Goal: Transaction & Acquisition: Purchase product/service

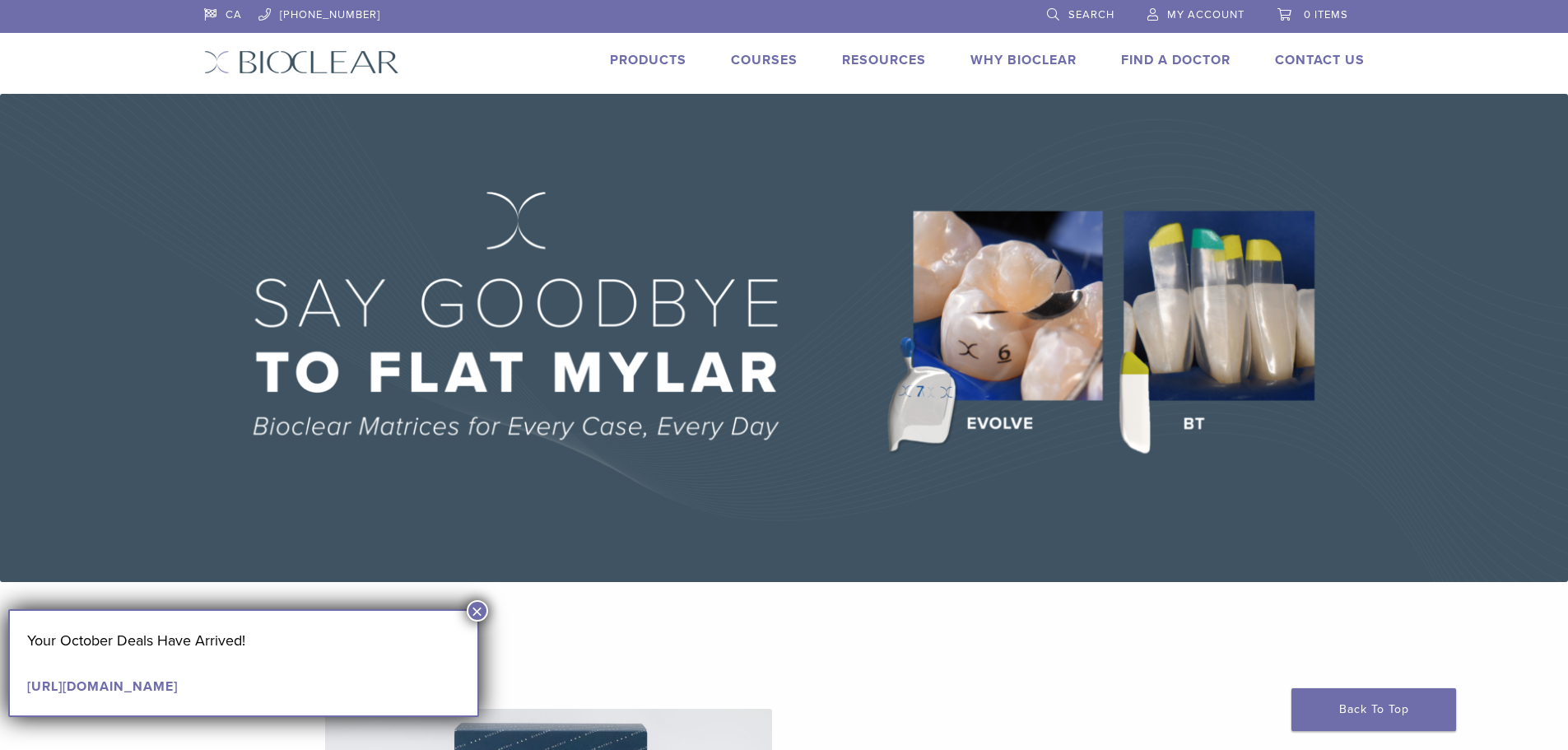
click at [480, 614] on button "×" at bounding box center [478, 610] width 21 height 21
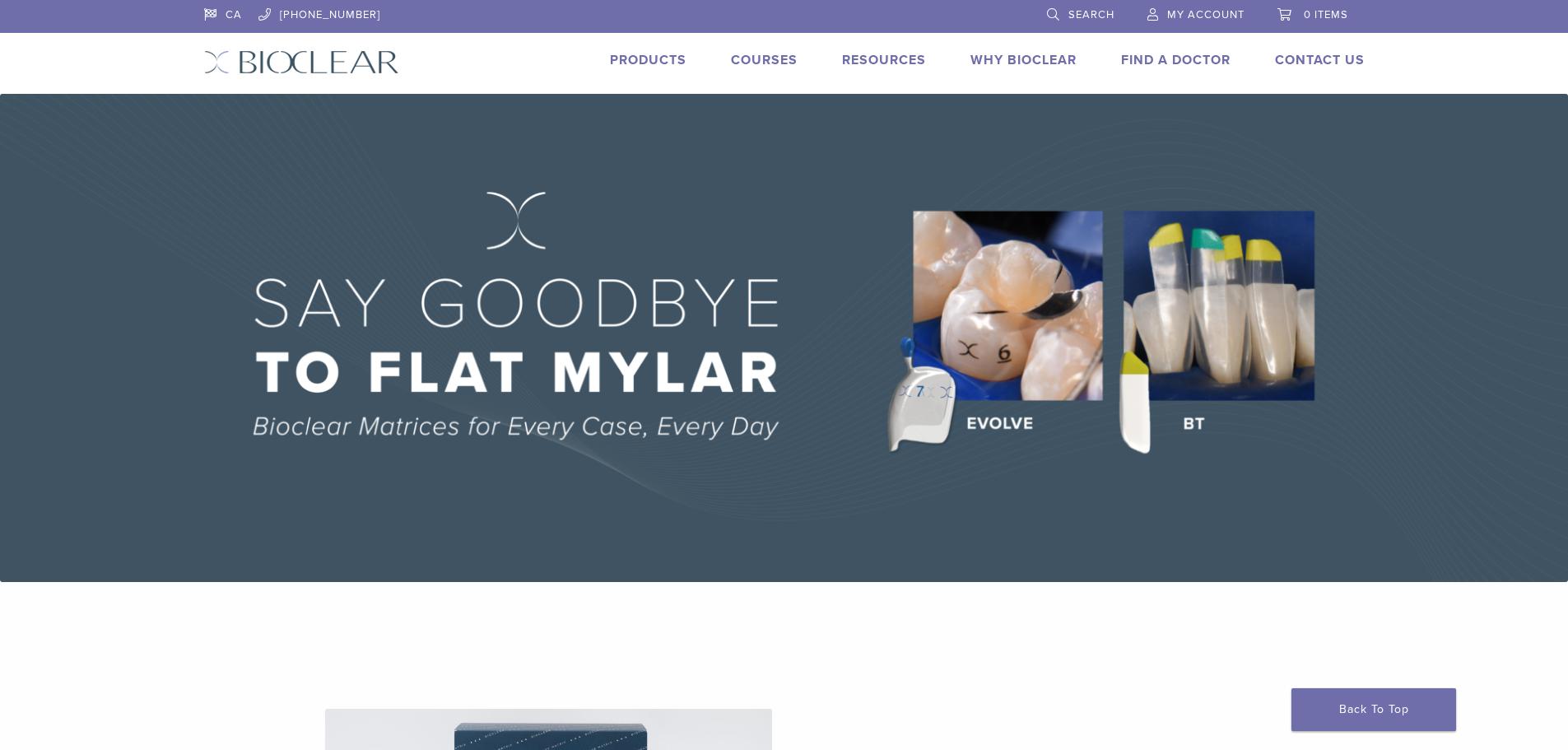
click at [643, 69] on li "Products" at bounding box center [648, 60] width 76 height 19
click at [648, 65] on link "Products" at bounding box center [648, 60] width 76 height 17
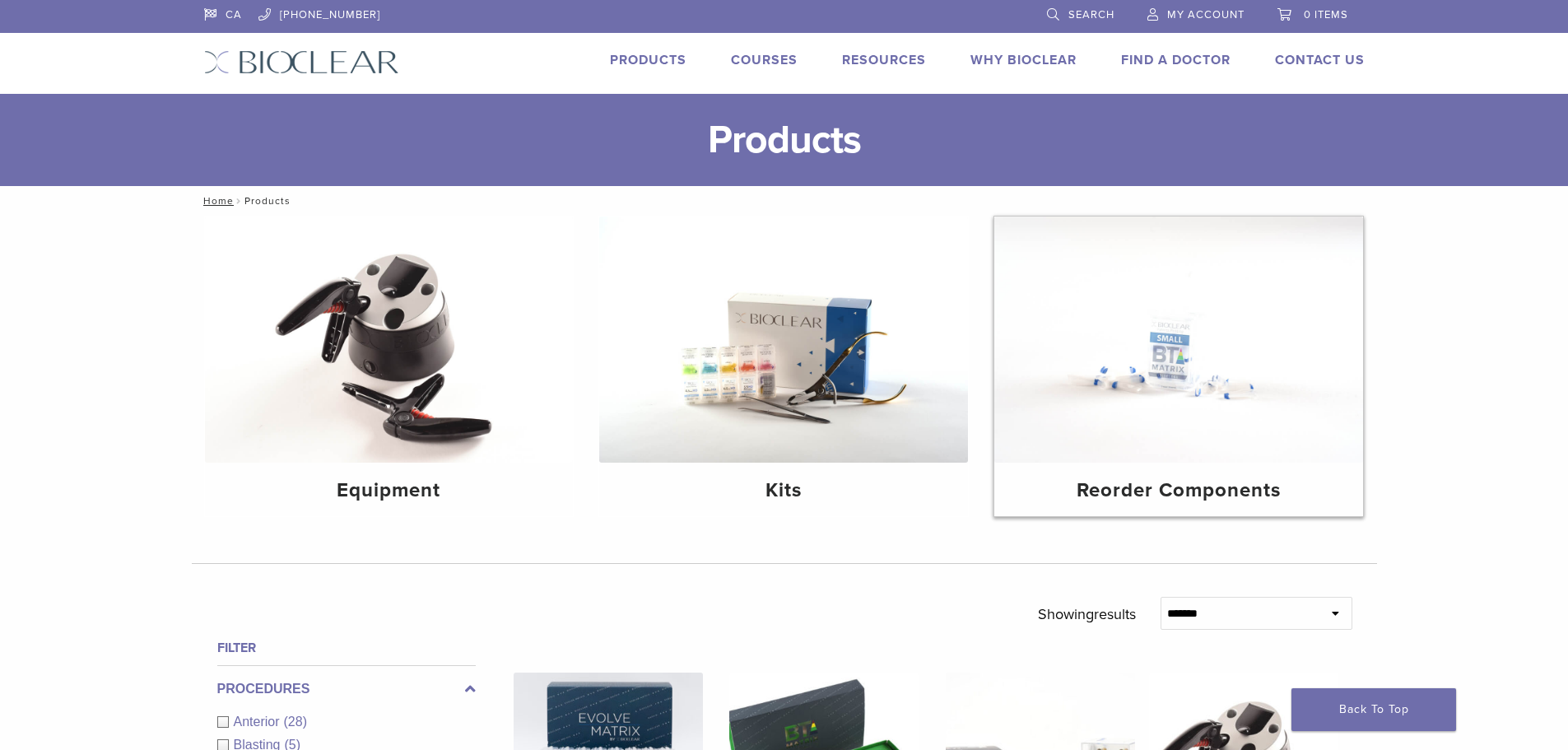
click at [1251, 476] on h4 "Reorder Components" at bounding box center [1178, 491] width 342 height 30
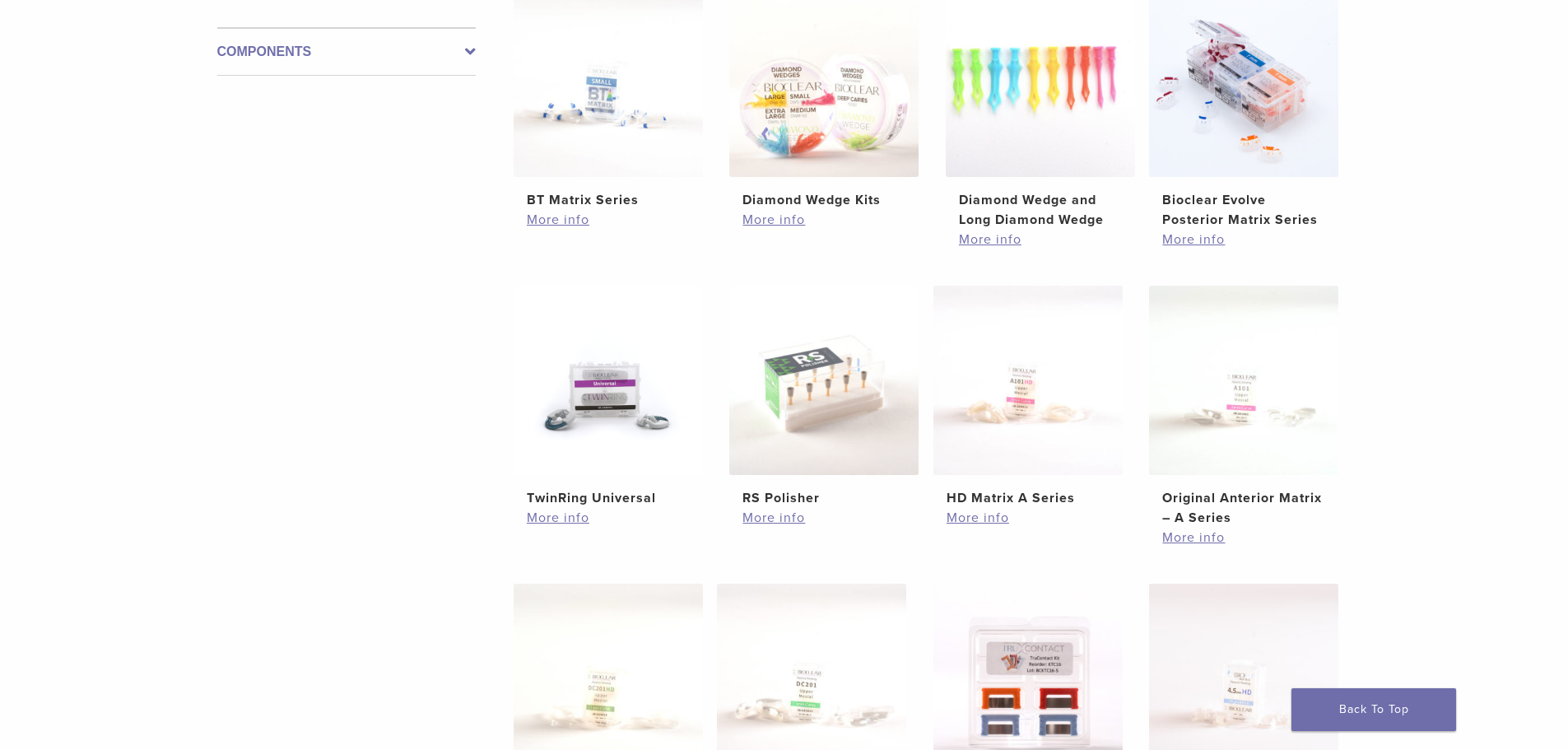
scroll to position [453, 0]
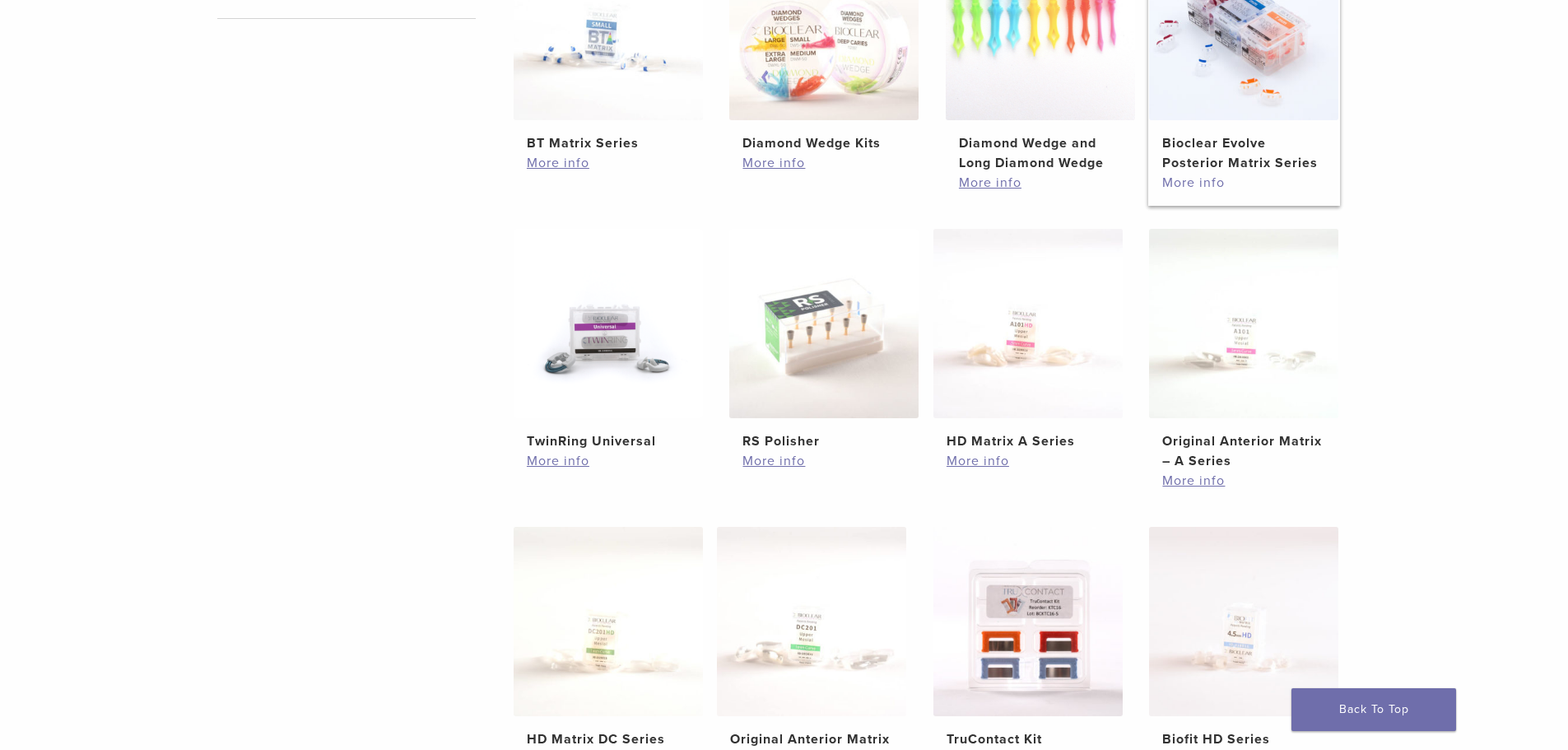
click at [1209, 189] on link "More info" at bounding box center [1244, 183] width 163 height 19
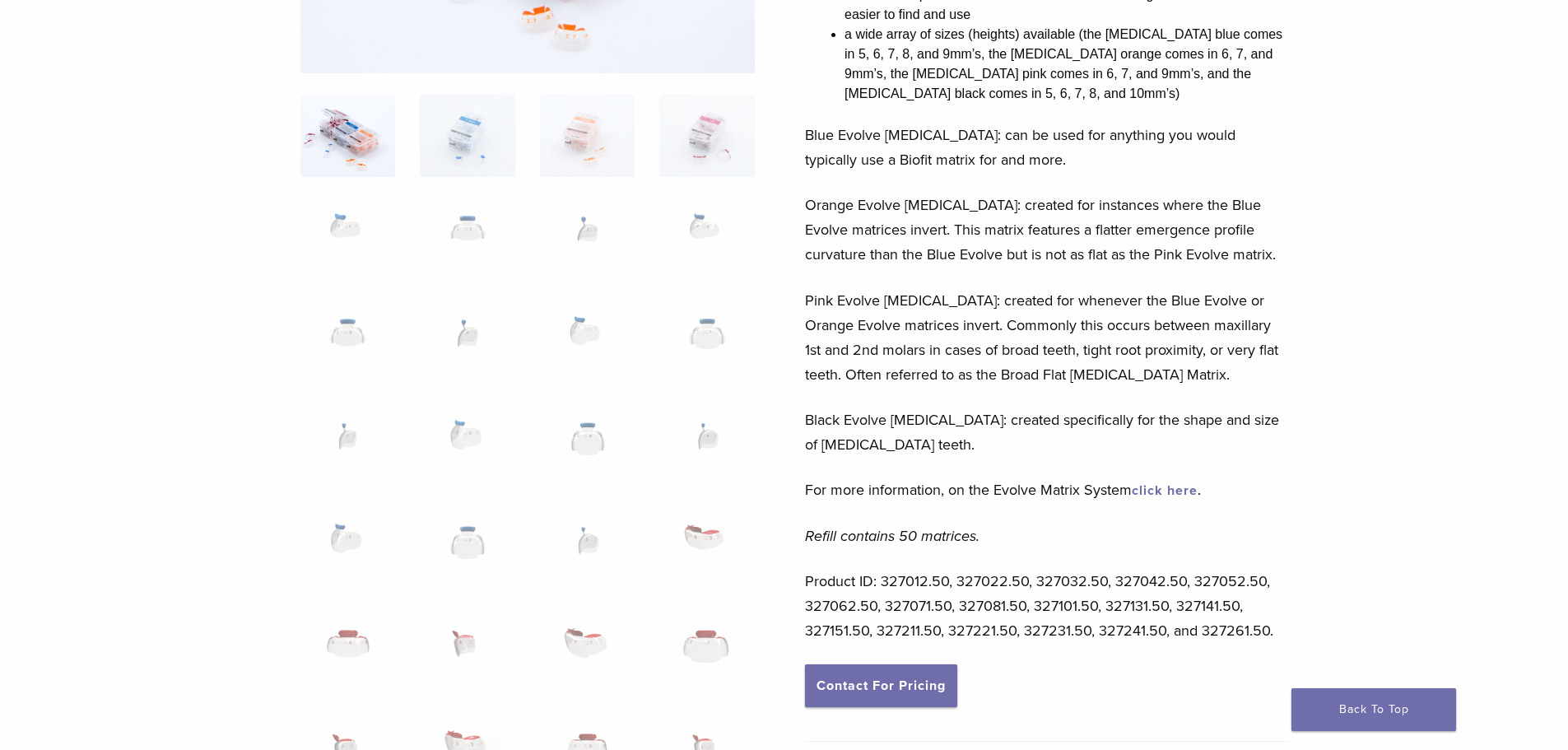
scroll to position [383, 0]
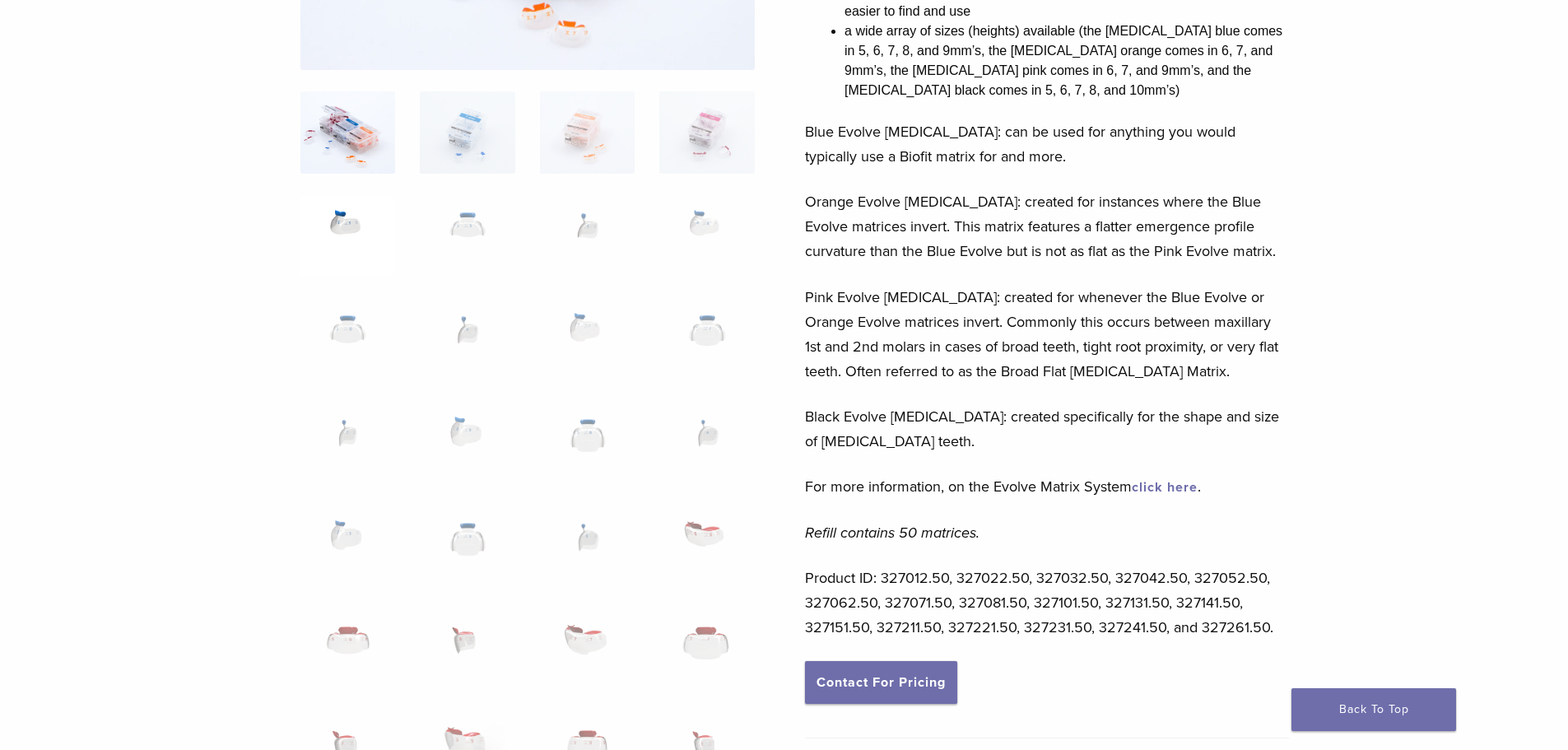
click at [363, 233] on img at bounding box center [348, 236] width 95 height 83
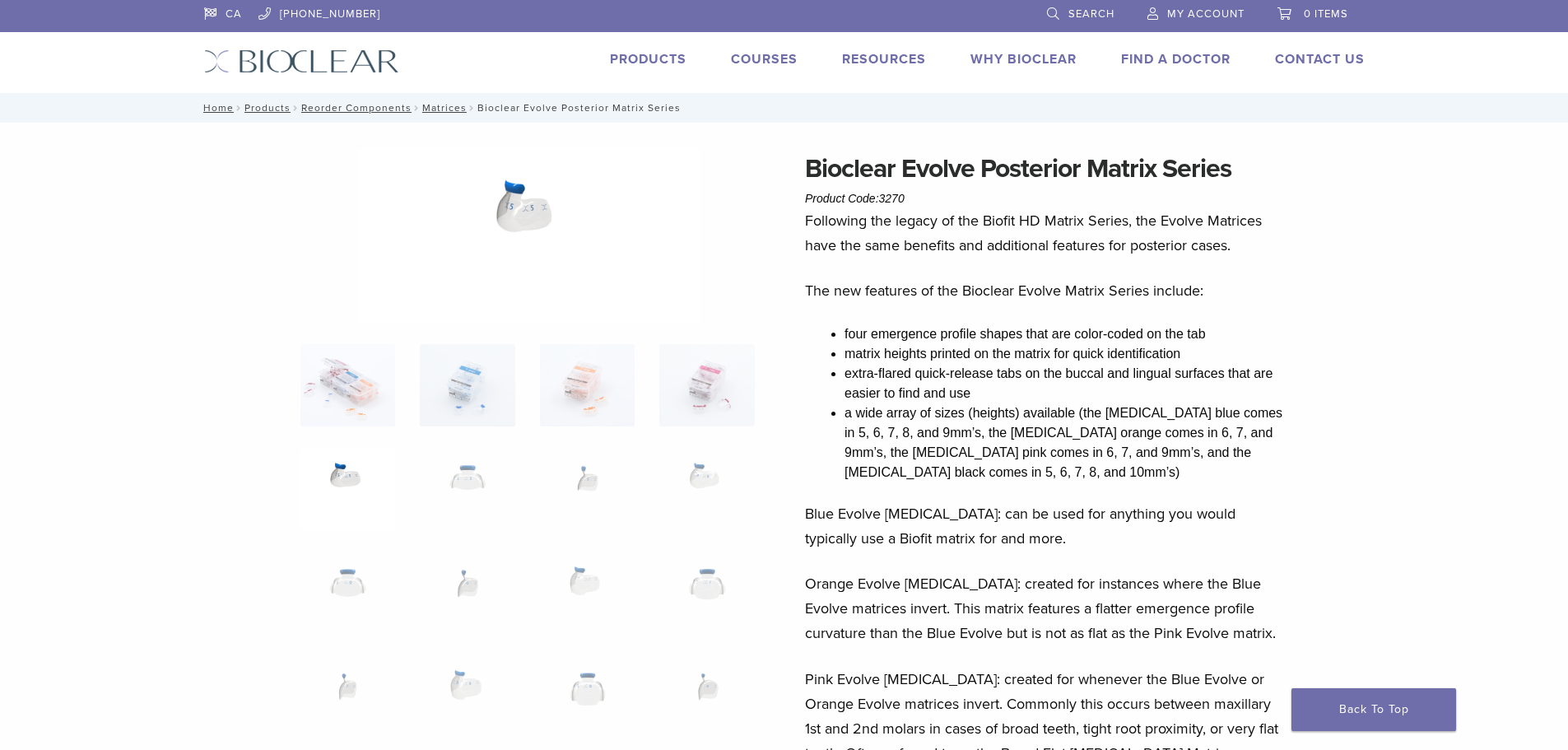
scroll to position [0, 0]
click at [592, 486] on img at bounding box center [587, 490] width 95 height 83
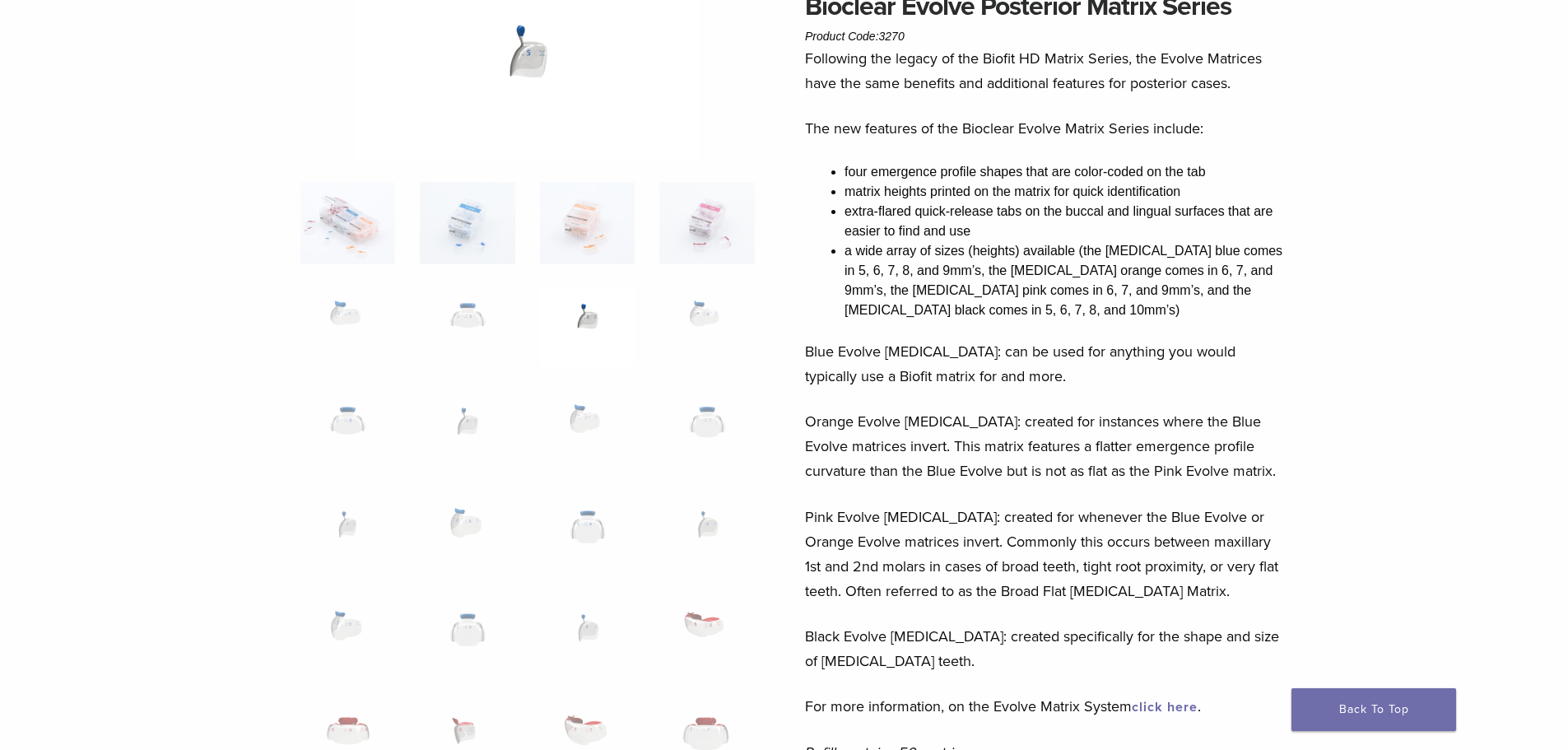
scroll to position [164, 0]
click at [713, 623] on img at bounding box center [707, 636] width 95 height 83
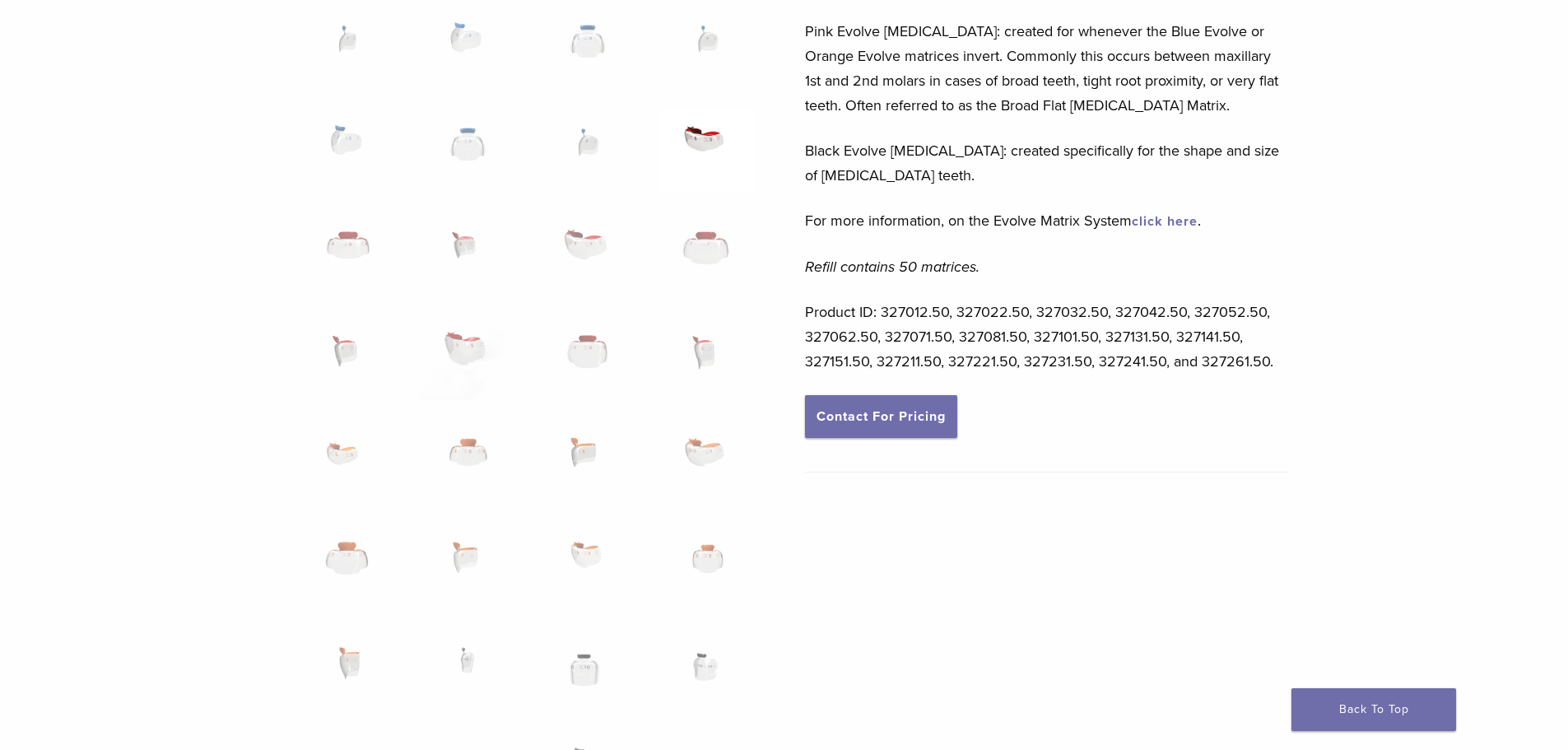
scroll to position [659, 0]
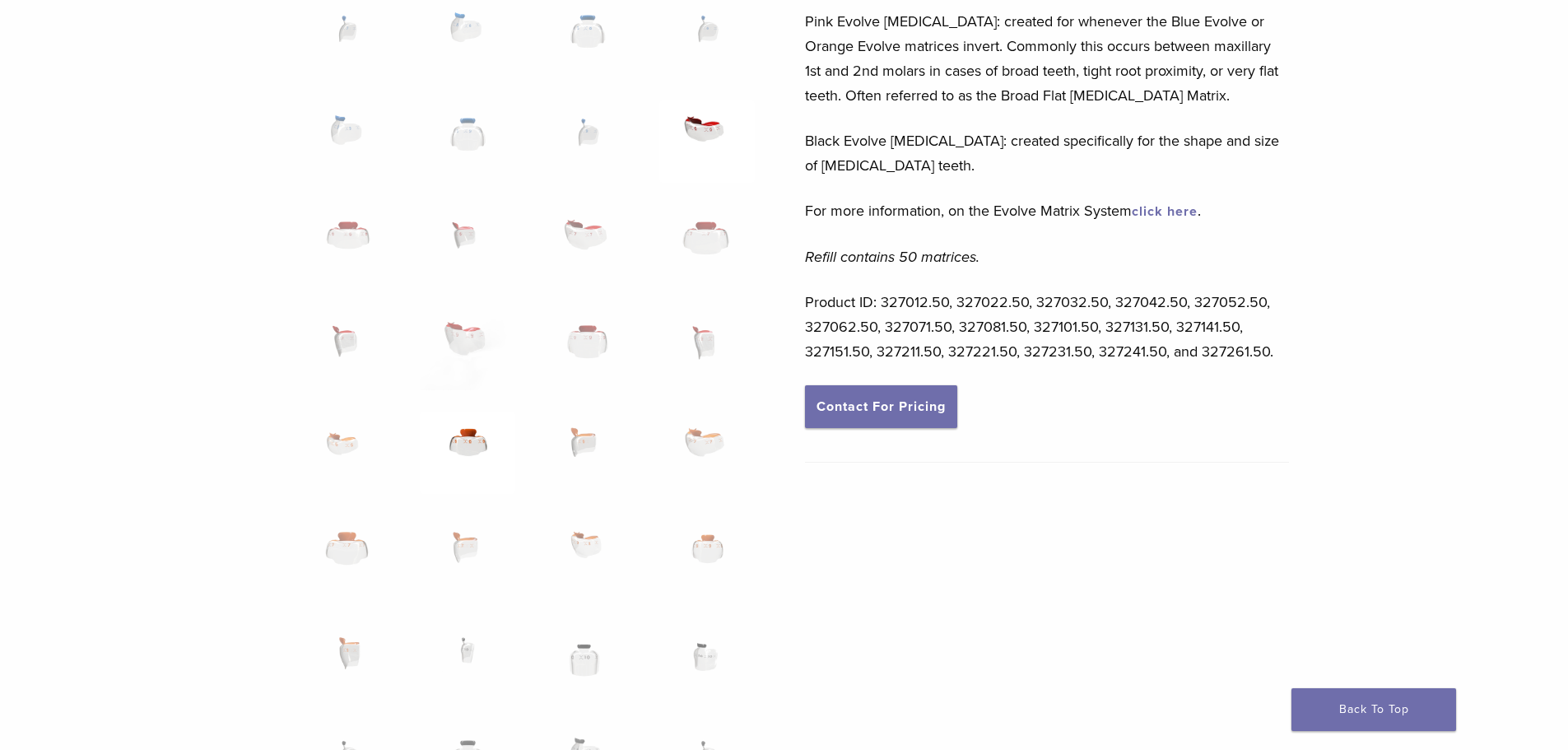
click at [476, 433] on img at bounding box center [467, 453] width 95 height 83
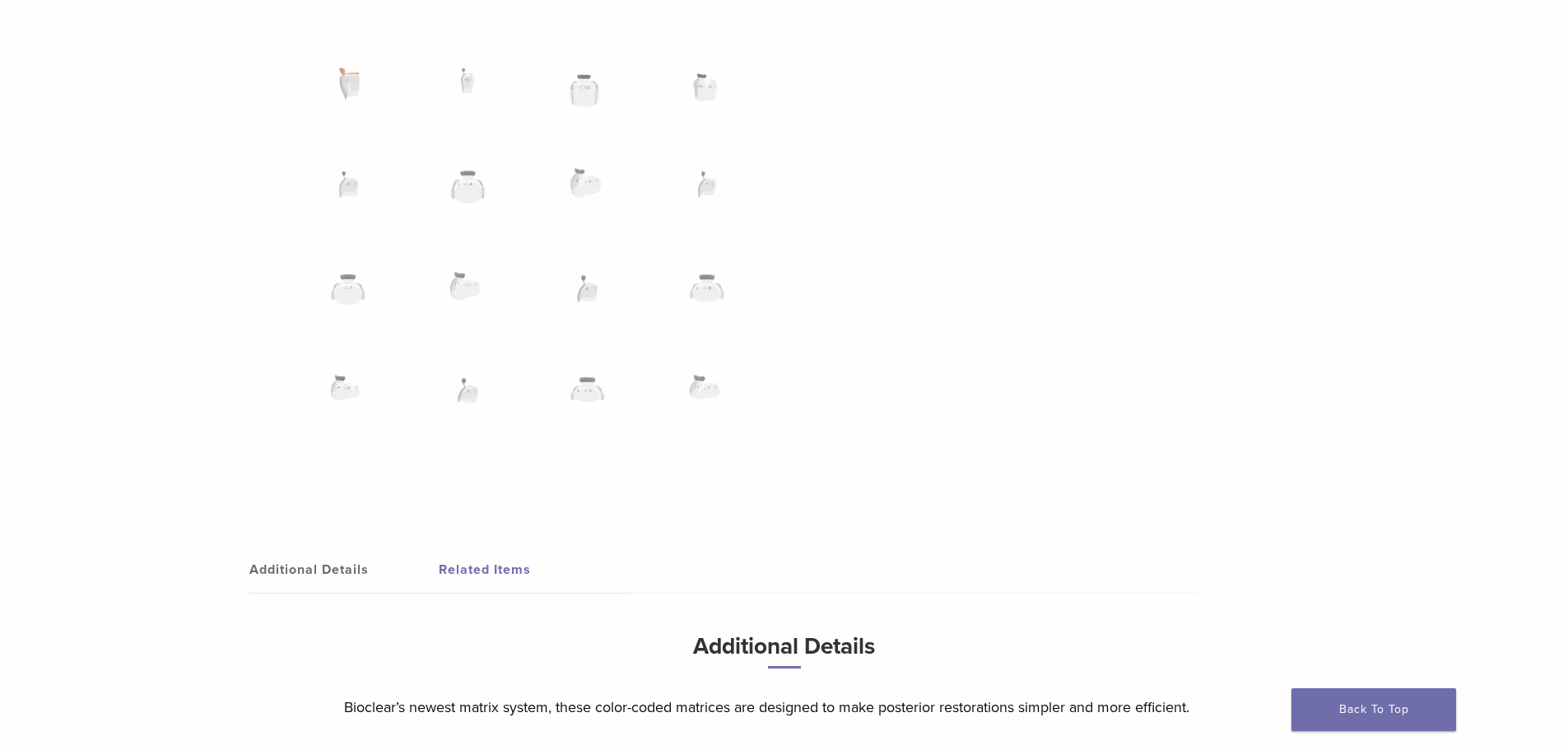
scroll to position [1071, 0]
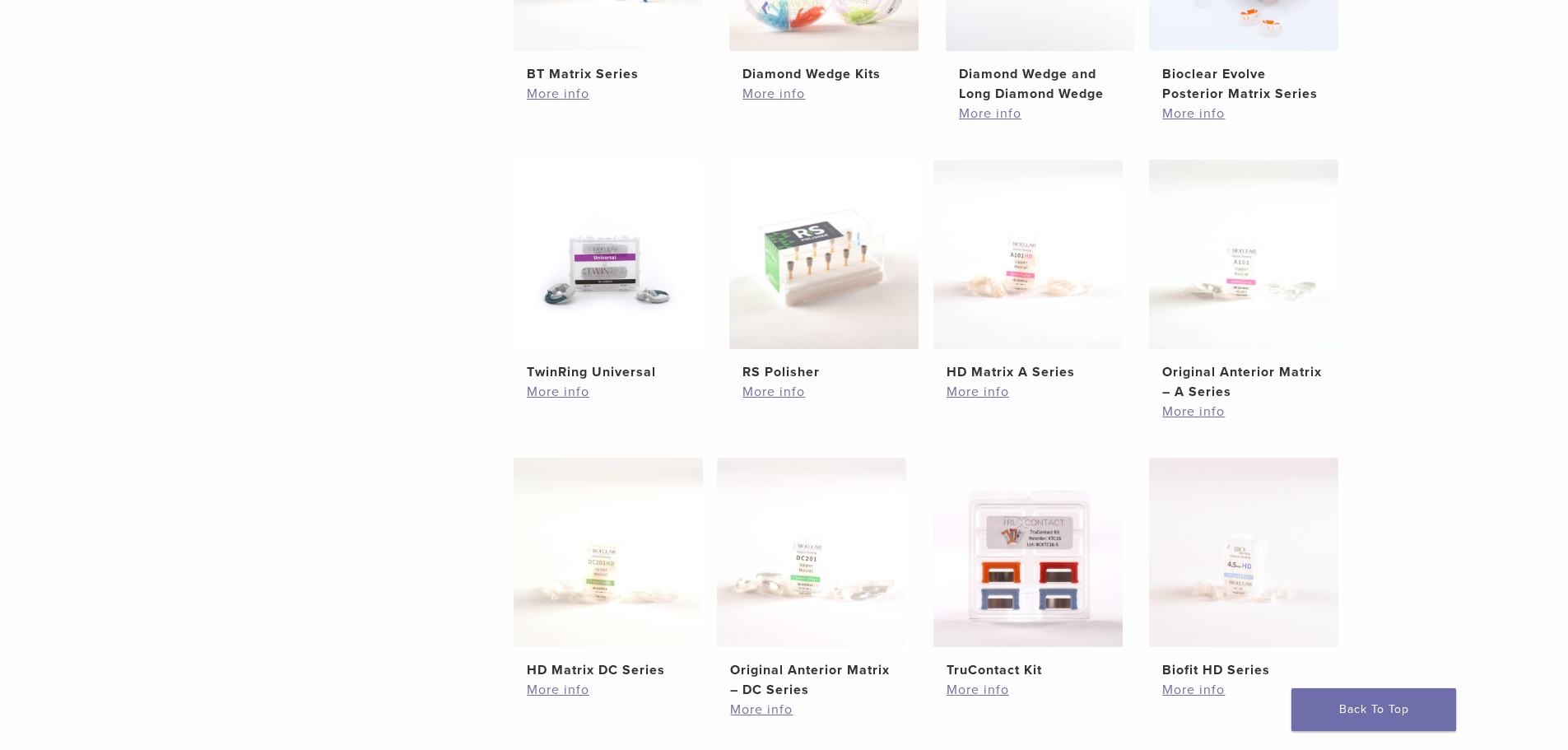
scroll to position [559, 0]
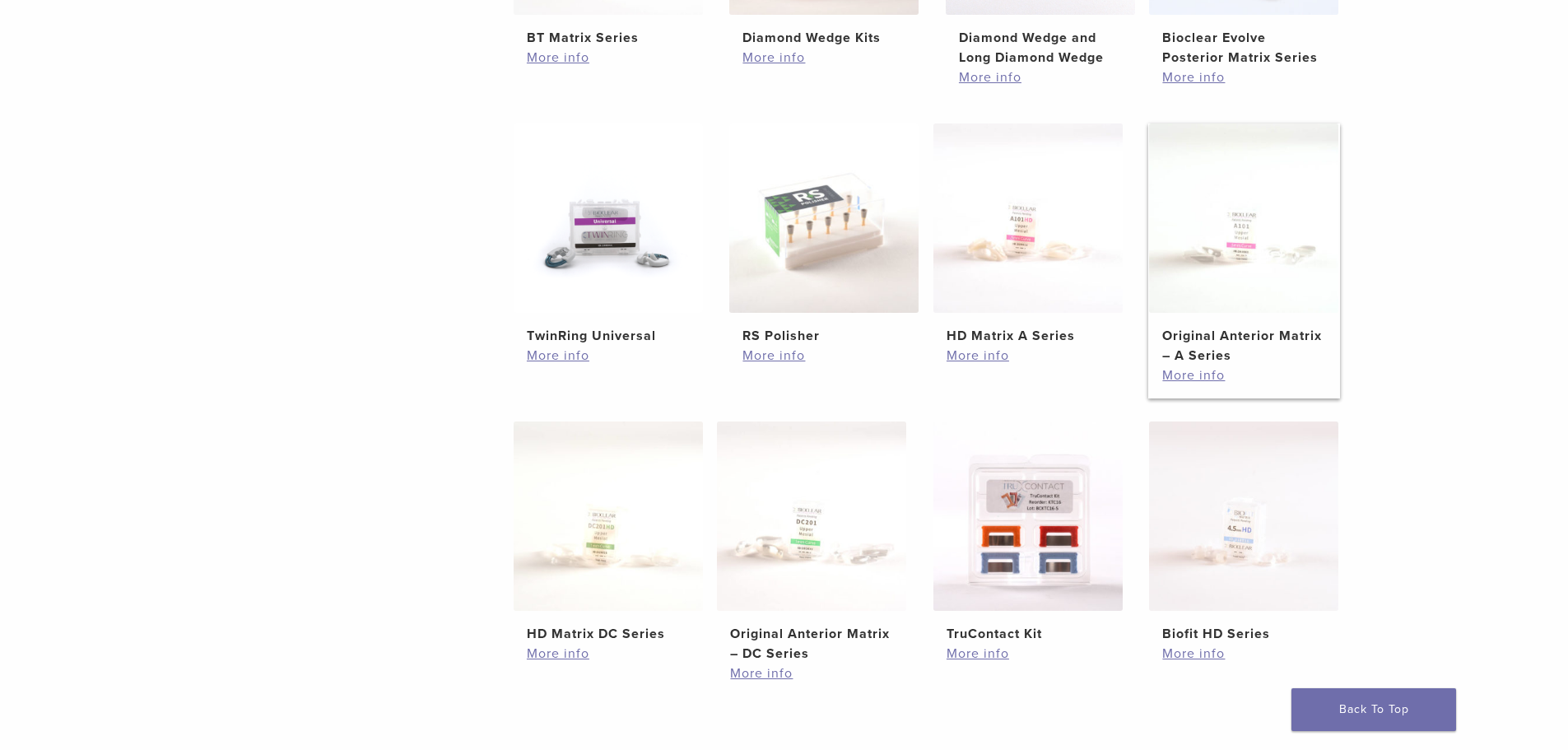
click at [1262, 335] on h2 "Original Anterior Matrix – A Series" at bounding box center [1244, 345] width 163 height 40
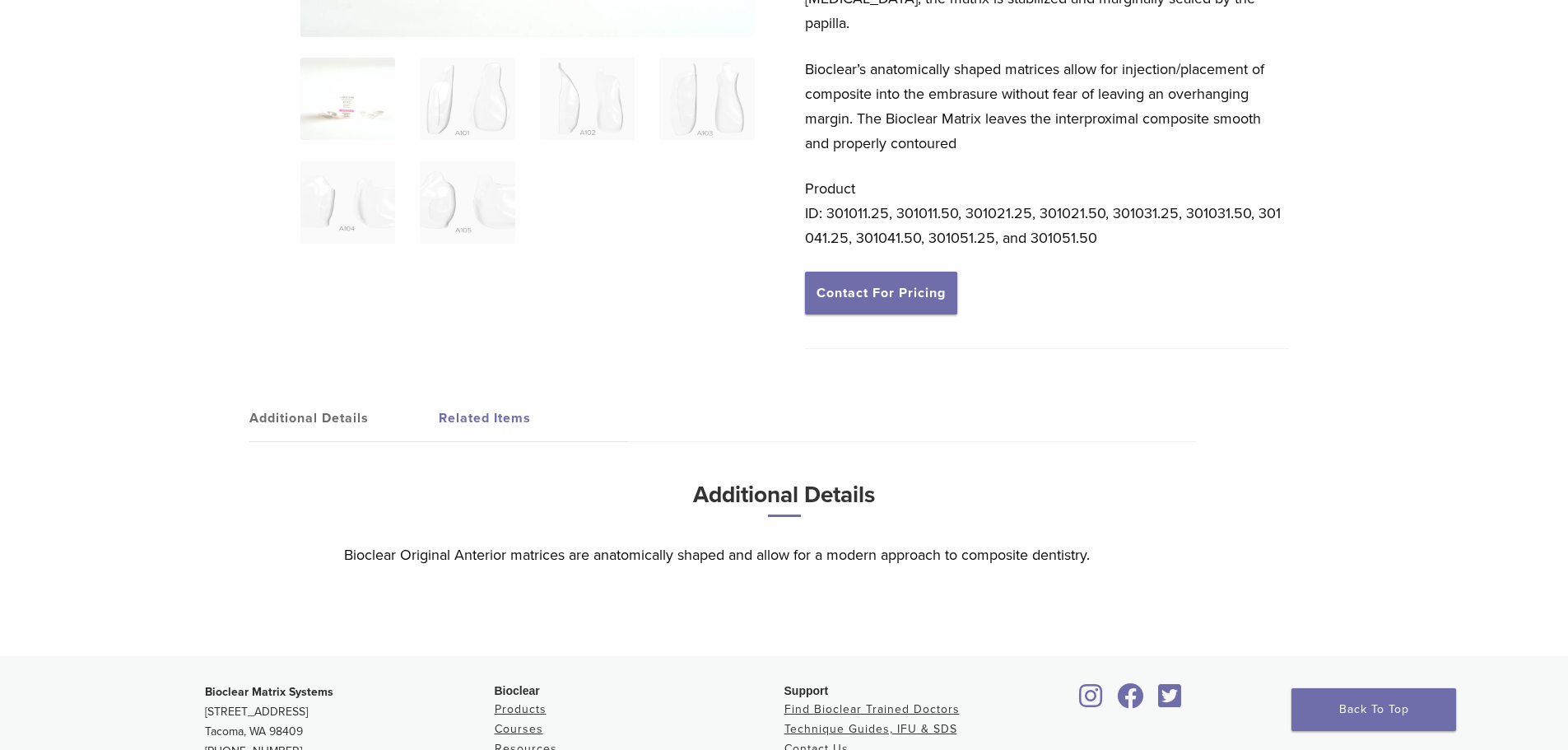
scroll to position [422, 0]
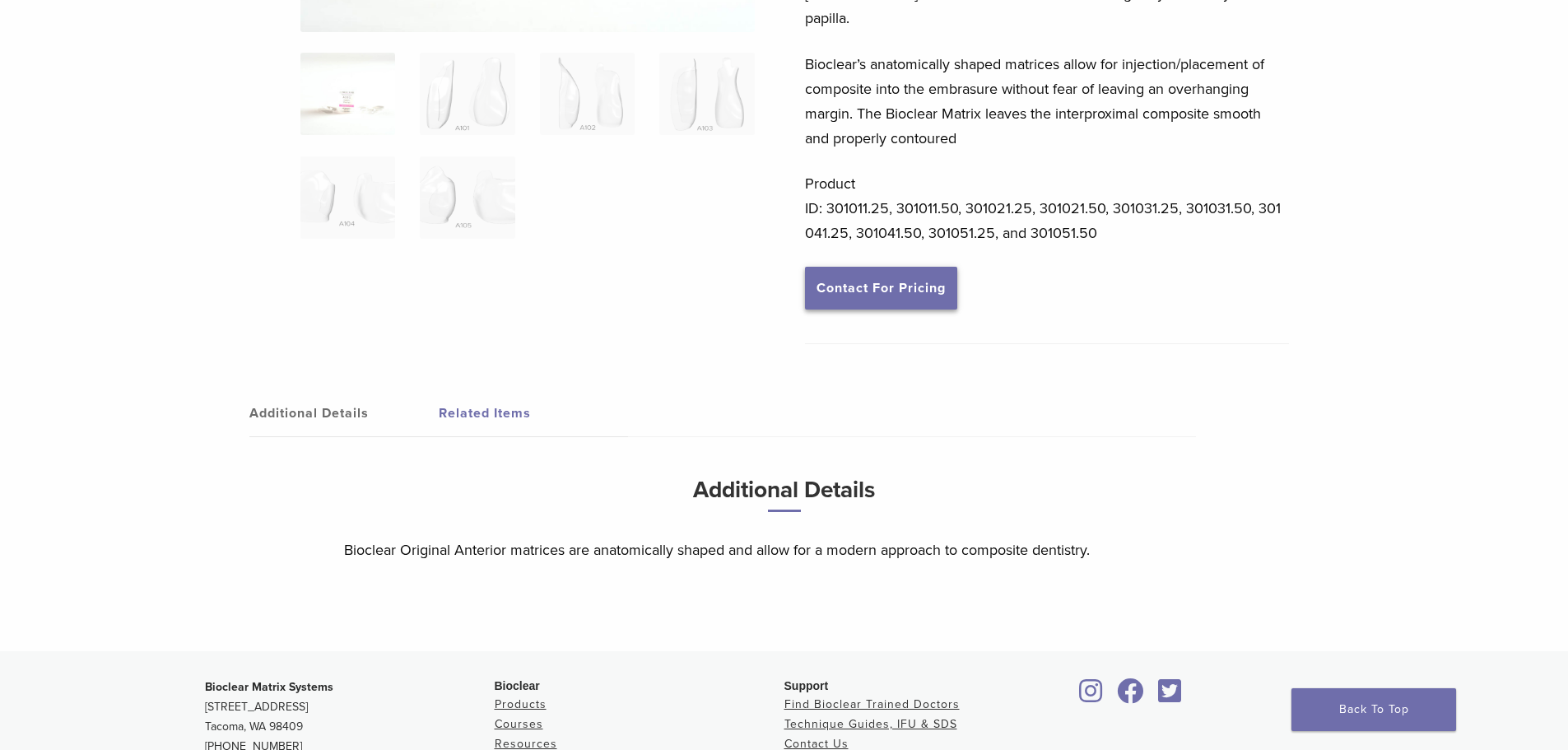
click at [887, 267] on link "Contact For Pricing" at bounding box center [881, 288] width 152 height 43
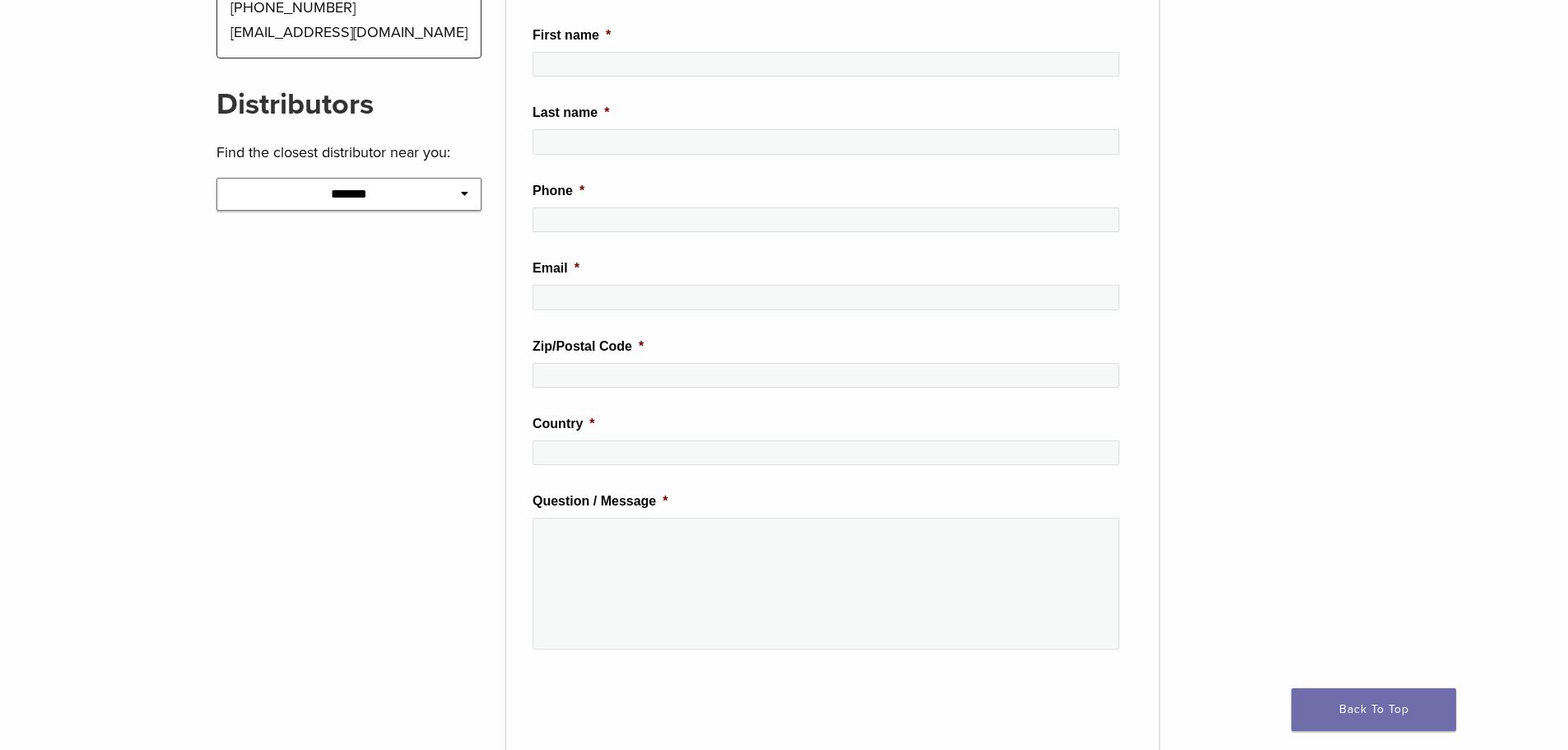
scroll to position [83, 0]
